Goal: Transaction & Acquisition: Purchase product/service

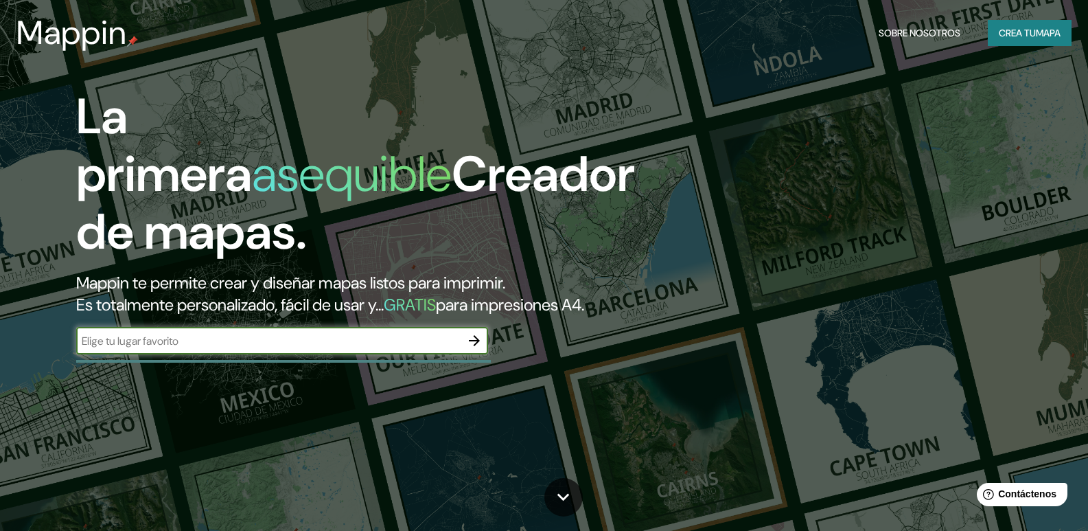
click at [360, 349] on input "text" at bounding box center [268, 341] width 384 height 16
type input "SOLEDAD Atlantico"
click at [470, 346] on icon "button" at bounding box center [474, 340] width 11 height 11
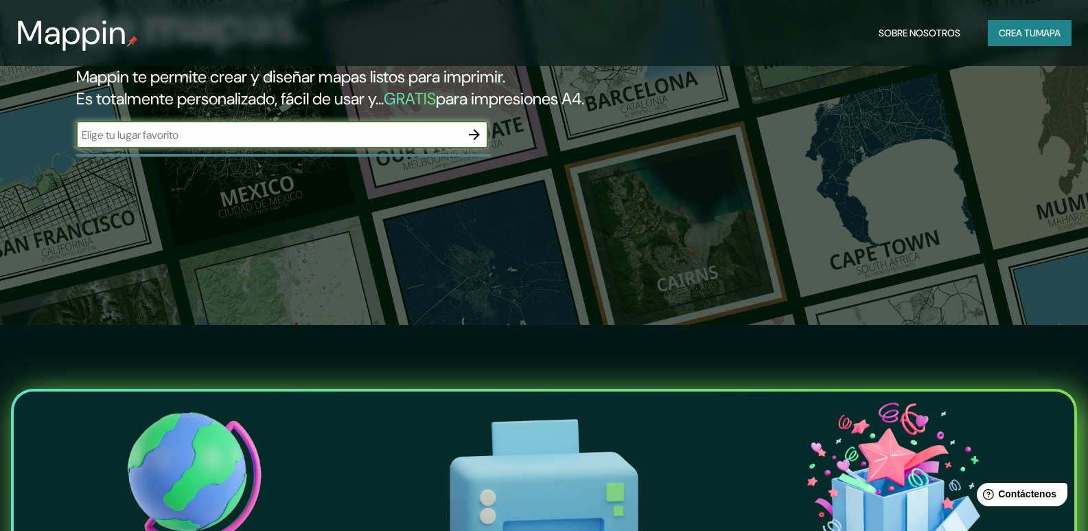
scroll to position [69, 0]
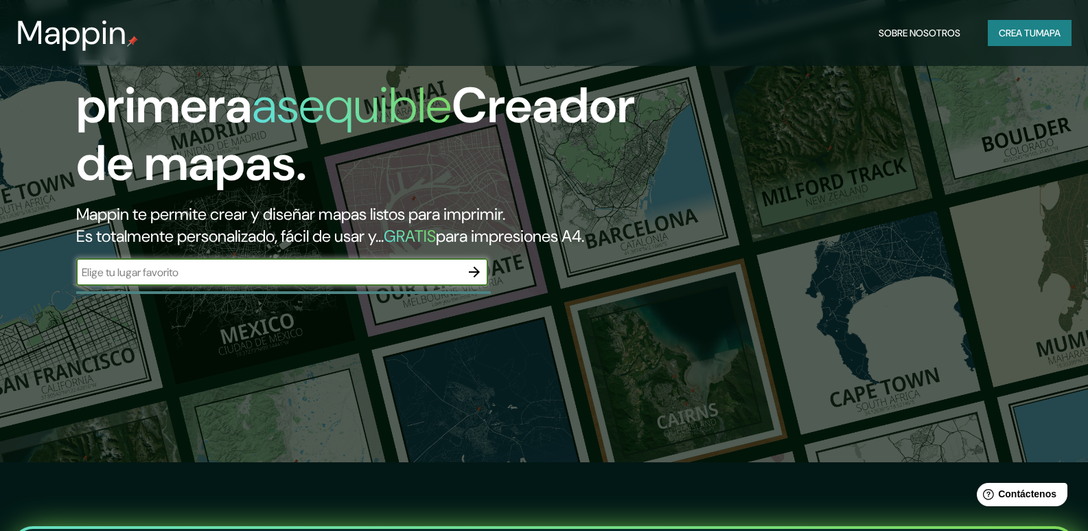
click at [474, 280] on icon "button" at bounding box center [474, 272] width 16 height 16
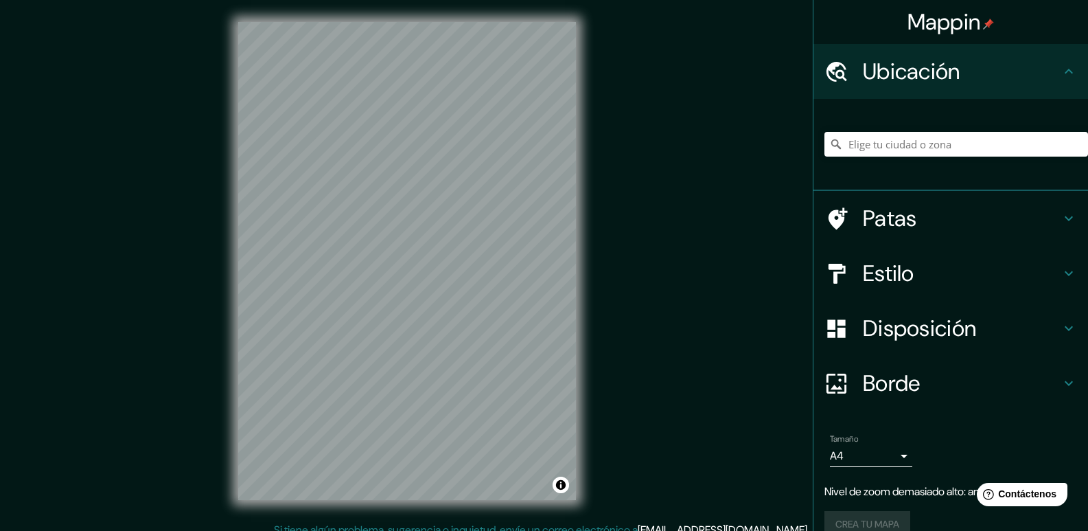
scroll to position [13, 0]
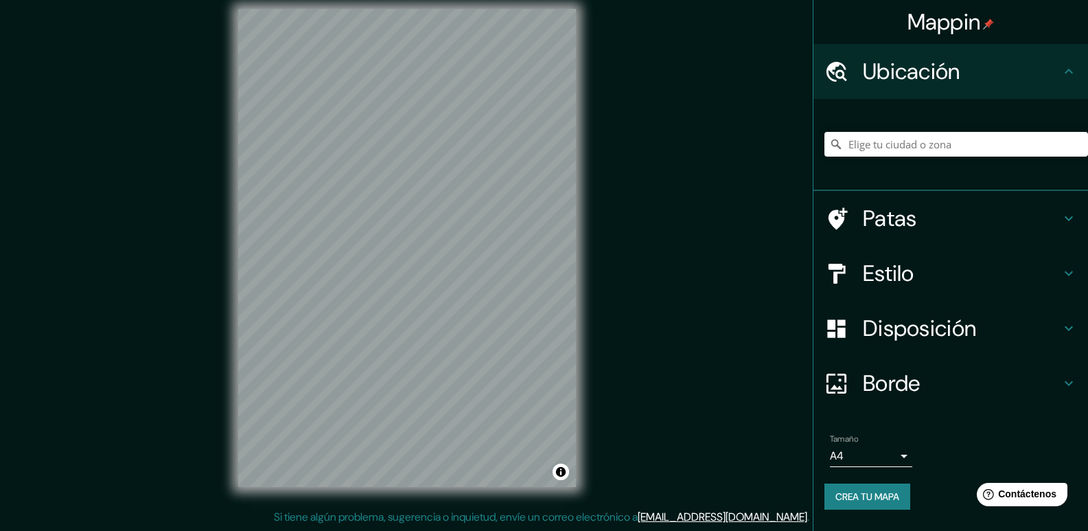
click at [628, 311] on div "Mappin Ubicación Patas Estilo Disposición Borde Elige un borde. Consejo : puede…" at bounding box center [544, 259] width 1088 height 544
click at [605, 310] on div "Mappin Ubicación Patas Estilo Disposición Borde Elige un borde. Consejo : puede…" at bounding box center [544, 259] width 1088 height 544
click at [1061, 380] on icon at bounding box center [1068, 383] width 16 height 16
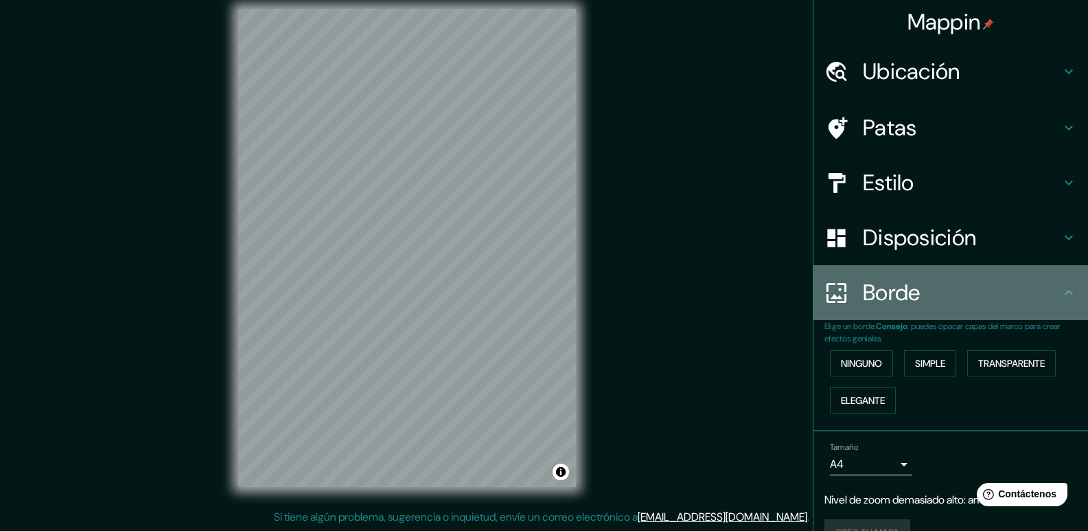
click at [1060, 291] on icon at bounding box center [1068, 292] width 16 height 16
click at [1064, 291] on icon at bounding box center [1068, 292] width 16 height 16
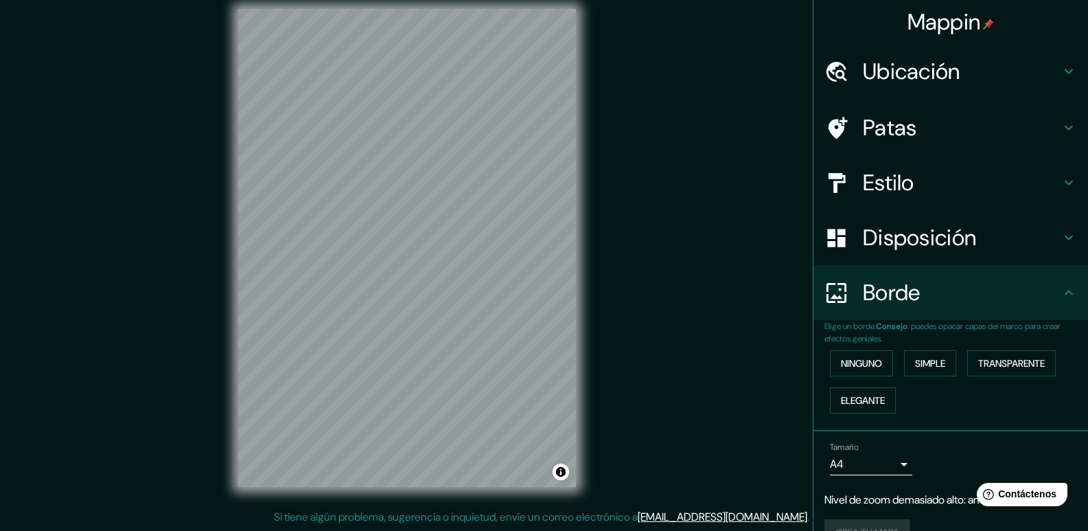
click at [1064, 291] on icon at bounding box center [1068, 292] width 16 height 16
click at [1064, 292] on icon at bounding box center [1068, 292] width 8 height 5
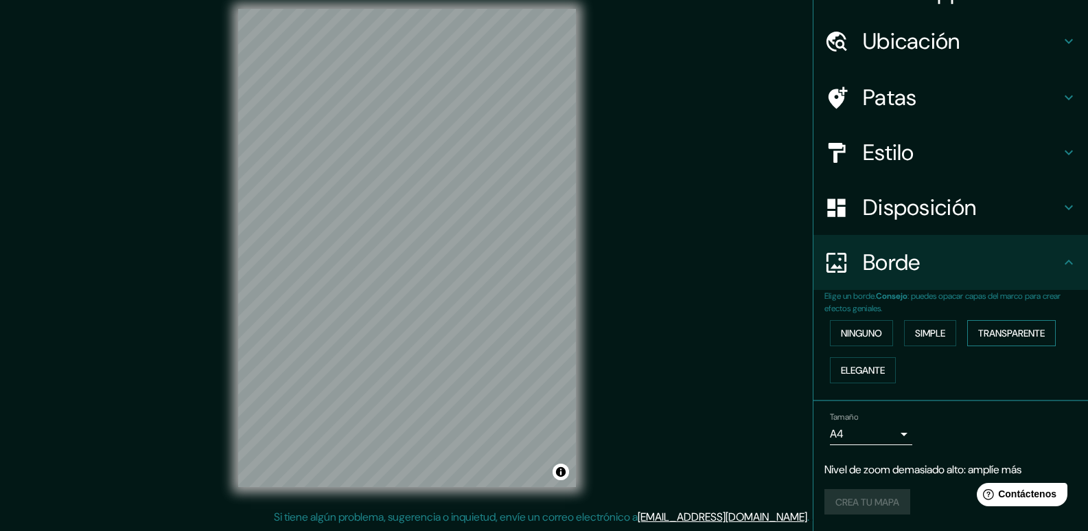
scroll to position [0, 0]
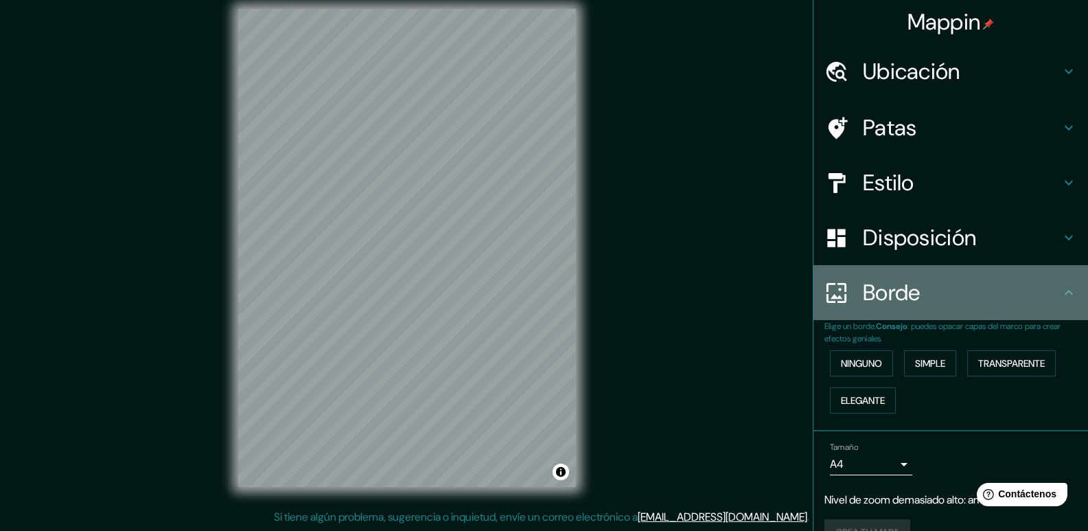
click at [1060, 296] on icon at bounding box center [1068, 292] width 16 height 16
click at [1060, 291] on icon at bounding box center [1068, 292] width 16 height 16
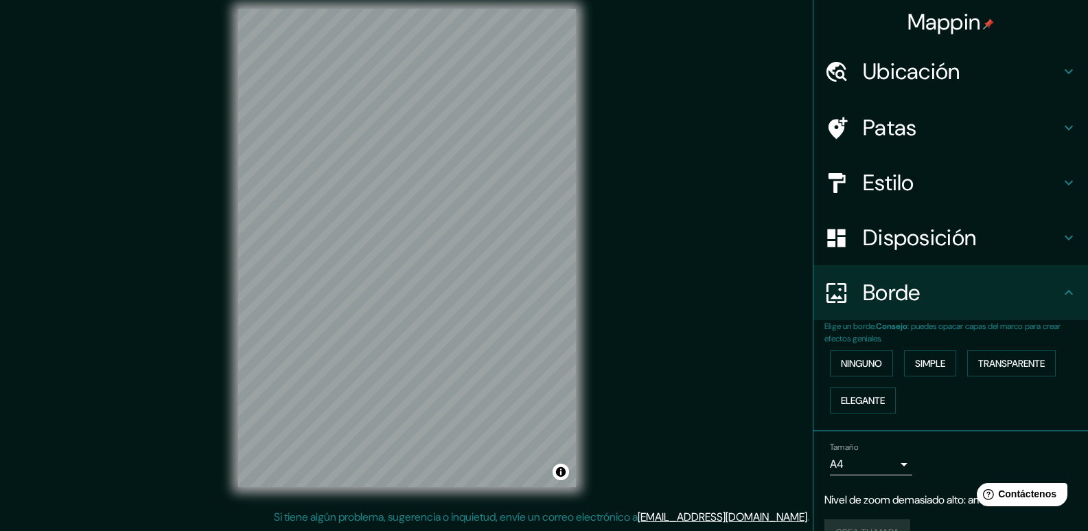
click at [728, 265] on div "Mappin Ubicación Patas Estilo Disposición Borde Elige un borde. Consejo : puede…" at bounding box center [544, 259] width 1088 height 544
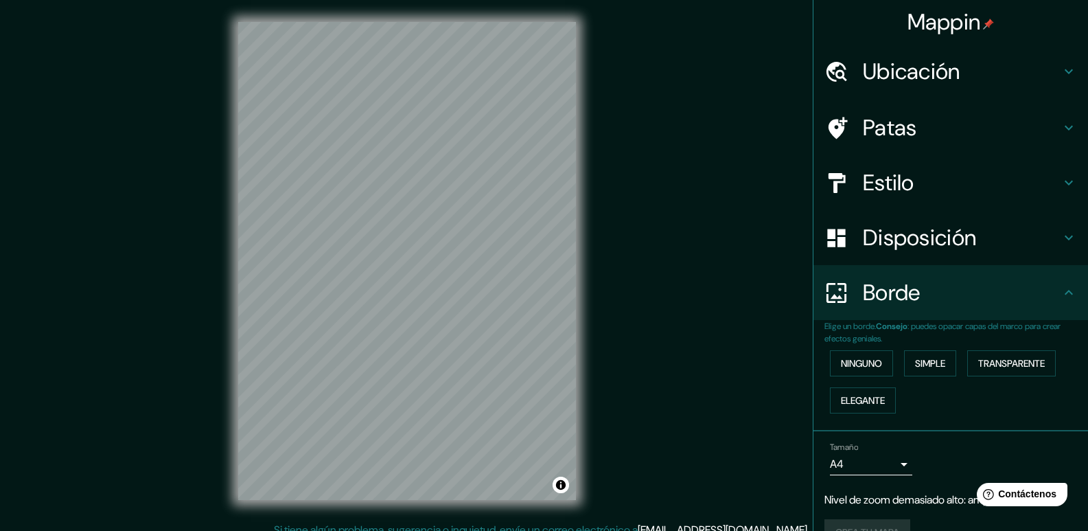
click at [1060, 235] on icon at bounding box center [1068, 237] width 16 height 16
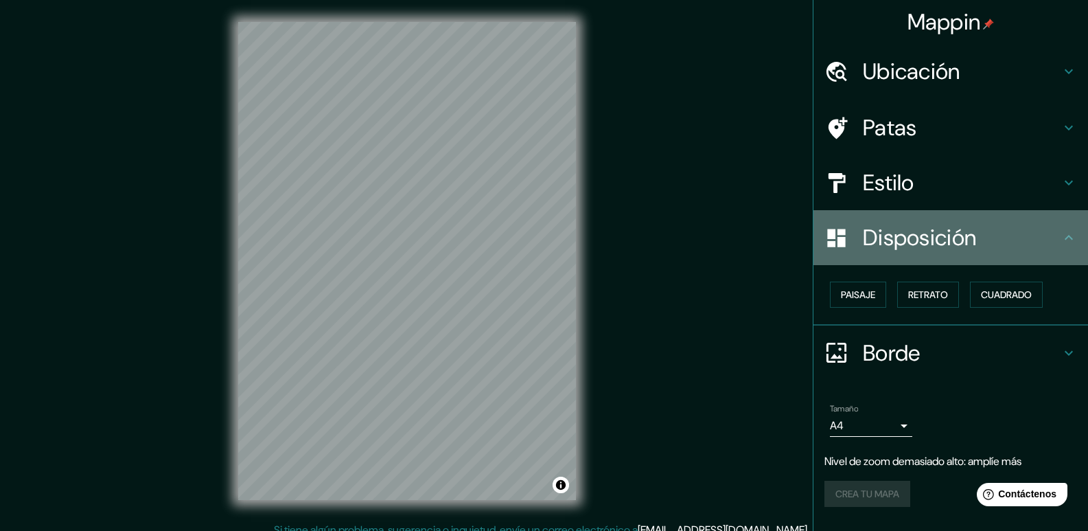
click at [1069, 241] on icon at bounding box center [1068, 237] width 16 height 16
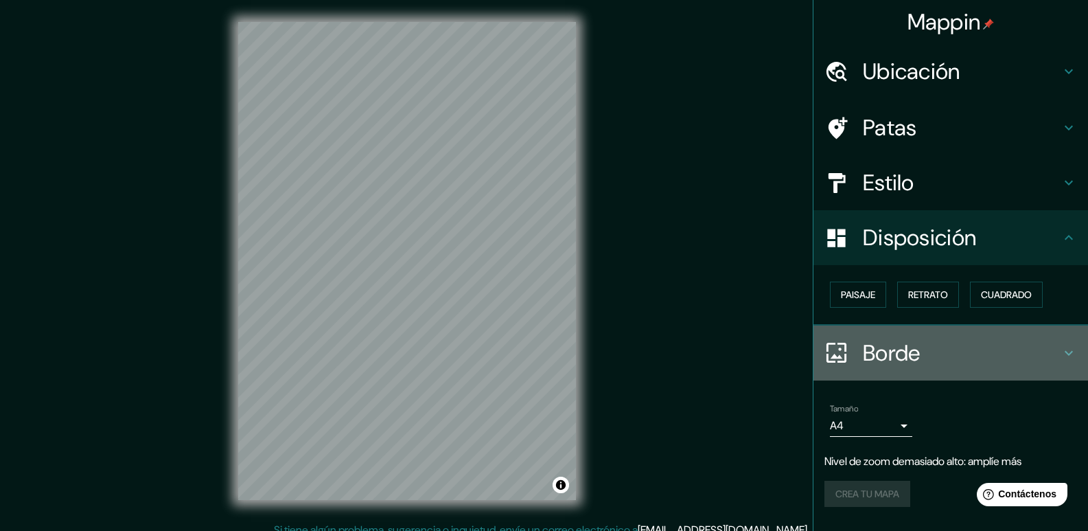
click at [1069, 338] on div "Borde" at bounding box center [950, 352] width 275 height 55
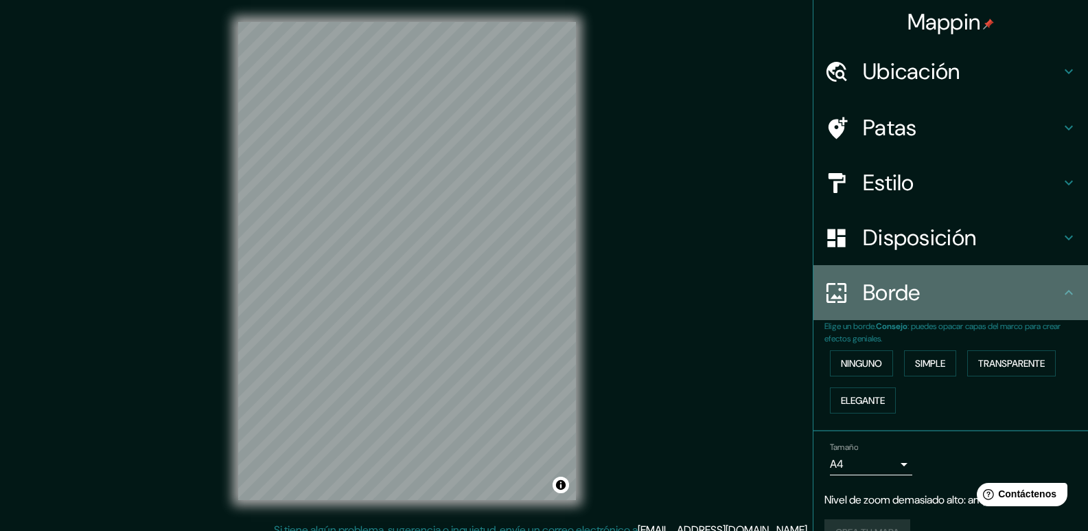
click at [1063, 295] on icon at bounding box center [1068, 292] width 16 height 16
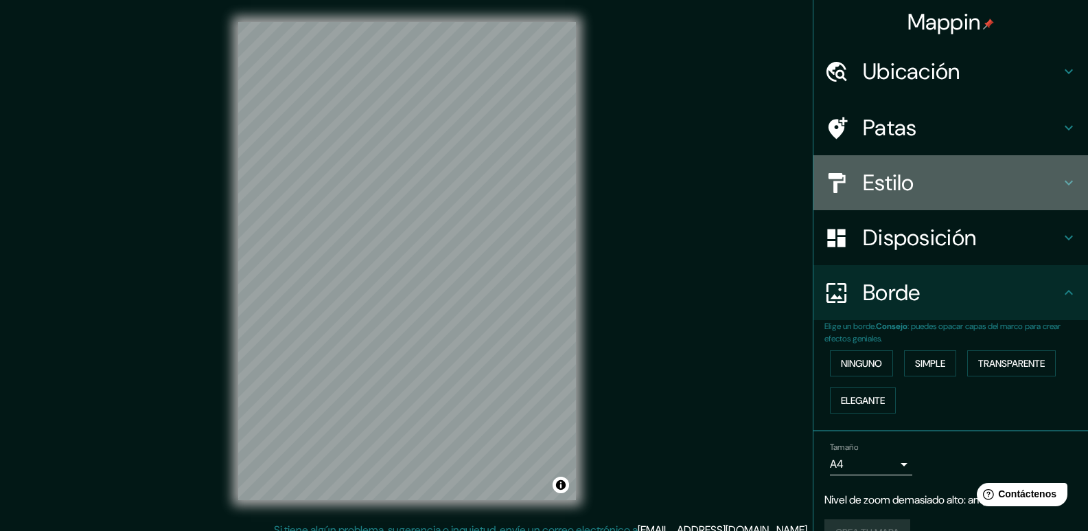
click at [1063, 181] on icon at bounding box center [1068, 182] width 16 height 16
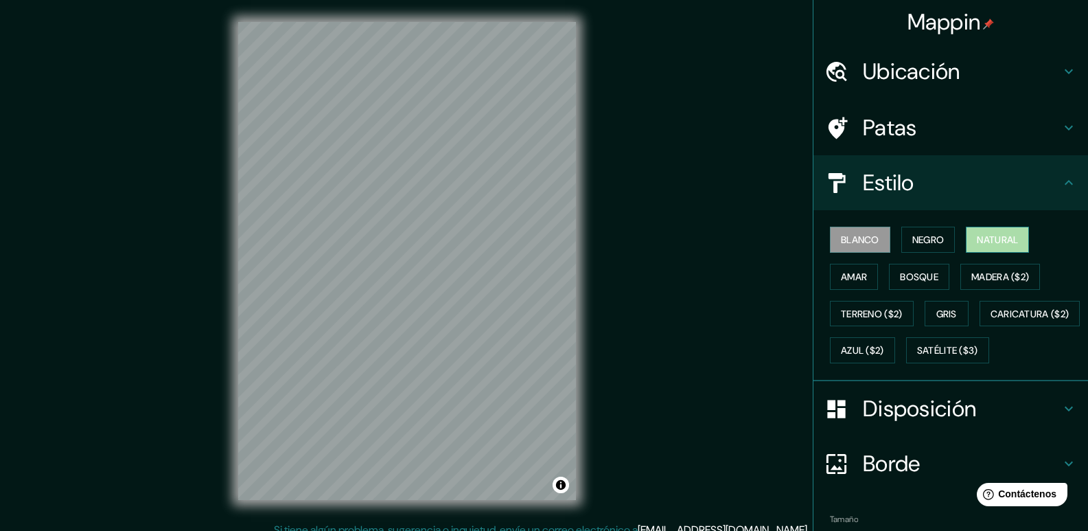
click at [989, 242] on font "Natural" at bounding box center [997, 239] width 41 height 12
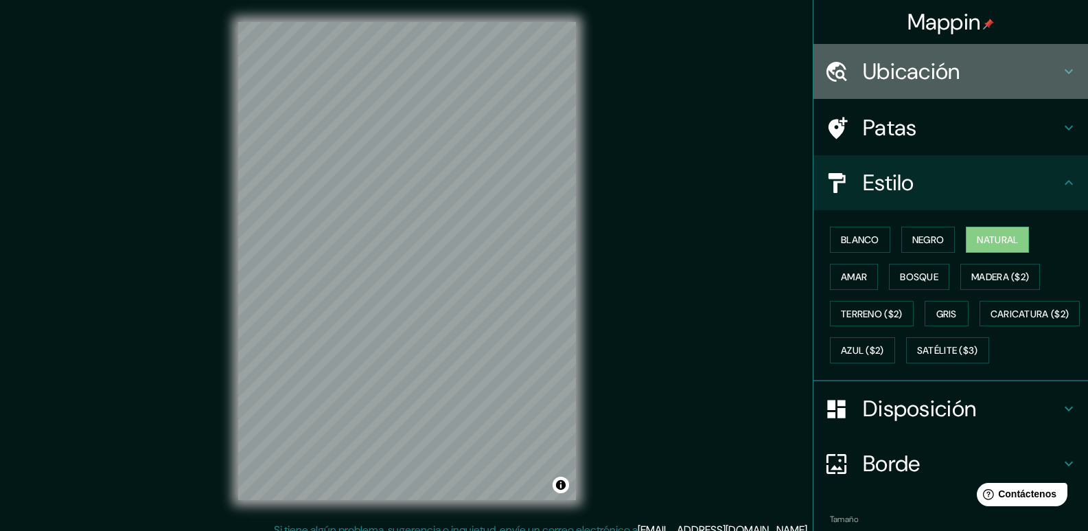
click at [1060, 78] on icon at bounding box center [1068, 71] width 16 height 16
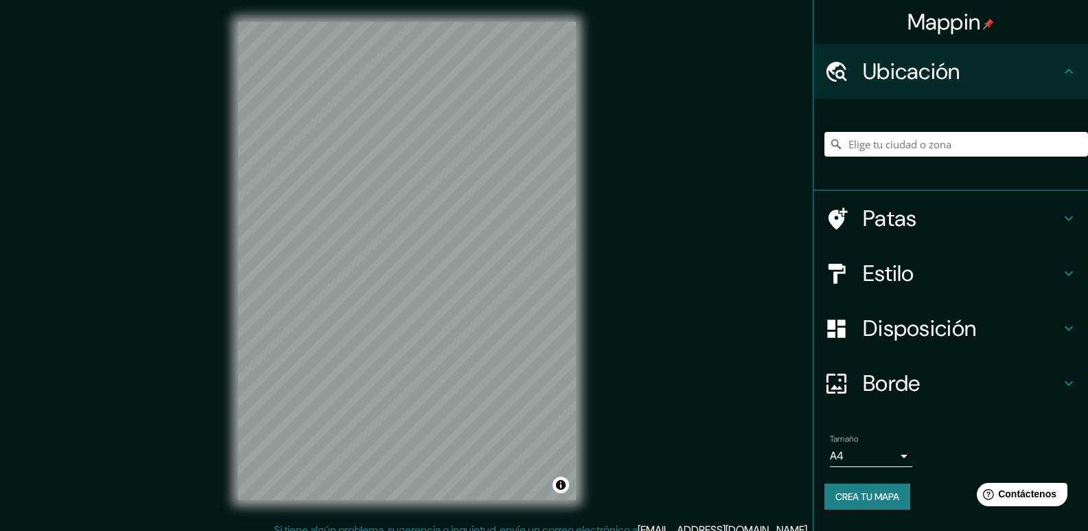
click at [994, 140] on input "Elige tu ciudad o zona" at bounding box center [956, 144] width 264 height 25
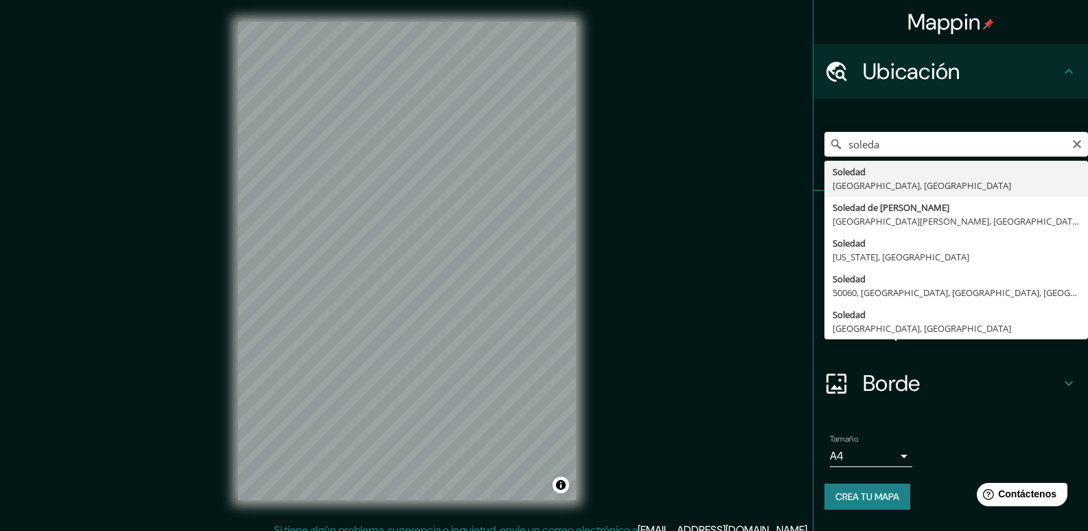
type input "Soledad, [GEOGRAPHIC_DATA], [GEOGRAPHIC_DATA]"
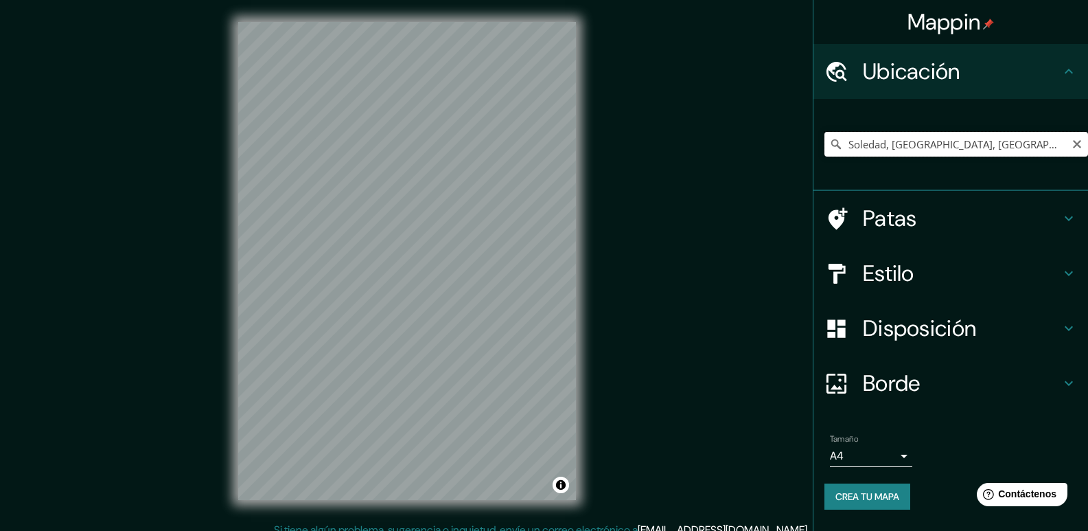
click at [1027, 145] on input "Soledad, [GEOGRAPHIC_DATA], [GEOGRAPHIC_DATA]" at bounding box center [956, 144] width 264 height 25
